Goal: Navigation & Orientation: Go to known website

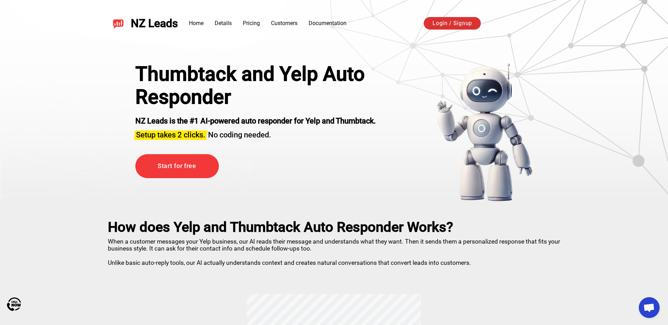
click at [438, 23] on link "Login / Signup" at bounding box center [452, 23] width 57 height 13
click at [544, 25] on link "Go to app" at bounding box center [539, 23] width 44 height 13
click at [460, 25] on link "Login / Signup" at bounding box center [452, 23] width 57 height 13
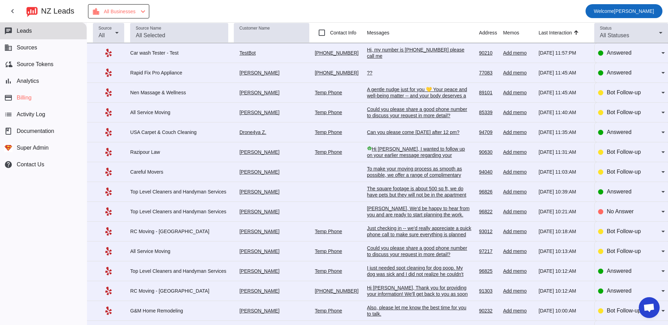
click at [617, 4] on span at bounding box center [624, 11] width 77 height 17
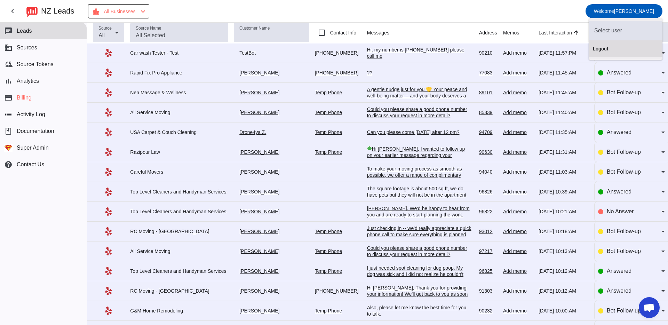
click at [594, 57] on button "Logout" at bounding box center [626, 48] width 74 height 17
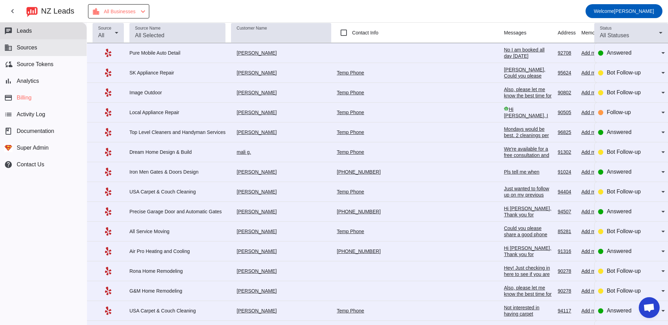
click at [60, 52] on button "business Sources" at bounding box center [43, 47] width 87 height 17
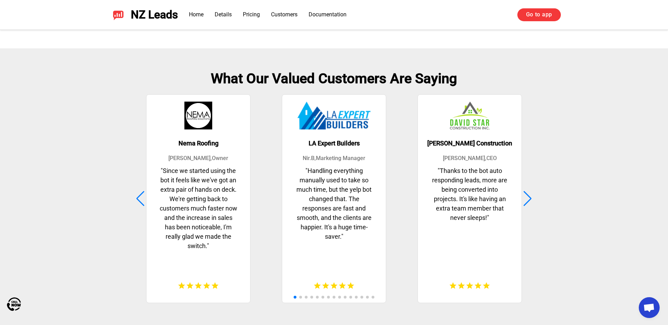
scroll to position [1695, 0]
